Goal: Navigation & Orientation: Understand site structure

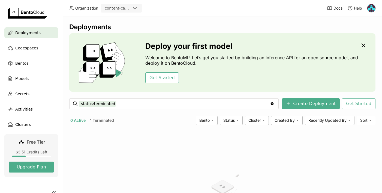
click at [26, 64] on span "Bentos" at bounding box center [21, 63] width 13 height 7
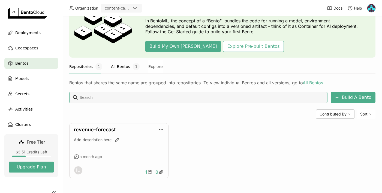
click at [124, 65] on button "All Bentos 1" at bounding box center [125, 67] width 29 height 14
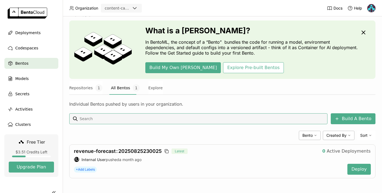
click at [372, 10] on img at bounding box center [371, 8] width 8 height 8
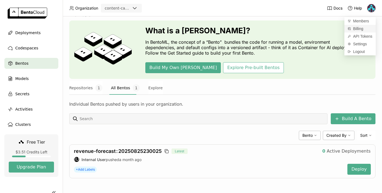
click at [358, 28] on span "Billing" at bounding box center [358, 28] width 10 height 5
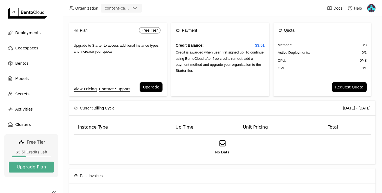
click at [286, 79] on div "Member : 3 / 3 Active Deployments : 0 / 1 CPU: 0 / 48 GPU: 0 / 1" at bounding box center [323, 60] width 98 height 44
click at [18, 80] on span "Models" at bounding box center [21, 78] width 13 height 7
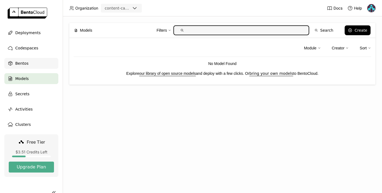
click at [20, 66] on span "Bentos" at bounding box center [21, 63] width 13 height 7
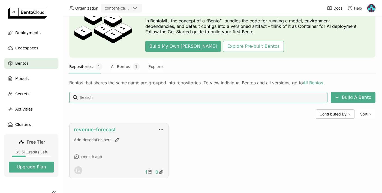
scroll to position [34, 0]
click at [149, 171] on icon at bounding box center [150, 170] width 2 height 1
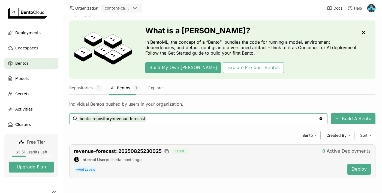
scroll to position [13, 0]
click at [370, 8] on img at bounding box center [371, 8] width 8 height 8
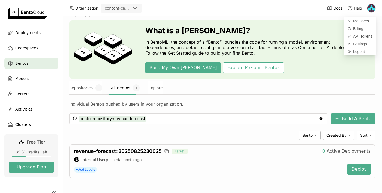
click at [134, 10] on icon at bounding box center [134, 8] width 7 height 7
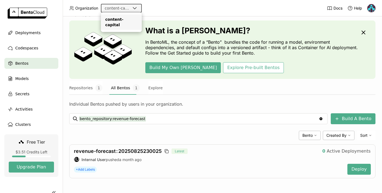
click at [193, 15] on header "Organization content-capital Docs Help" at bounding box center [191, 8] width 382 height 16
